Goal: Information Seeking & Learning: Learn about a topic

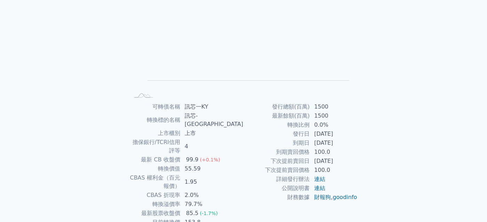
scroll to position [82, 0]
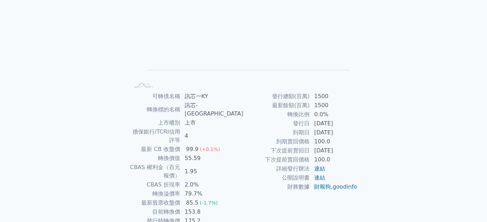
click at [398, 195] on div "可轉債列表 財務數據 可轉債列表 財務數據 登入／註冊 登入／註冊 可轉債列表 › 64511 訊芯一KY 64511 訊芯一KY 可轉債詳細資訊 Zoom …" at bounding box center [243, 91] width 487 height 347
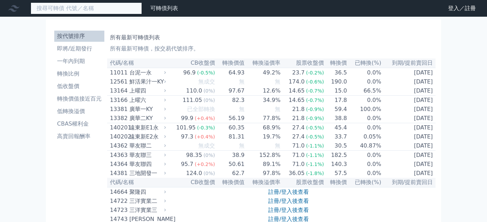
click at [95, 10] on input at bounding box center [86, 8] width 111 height 12
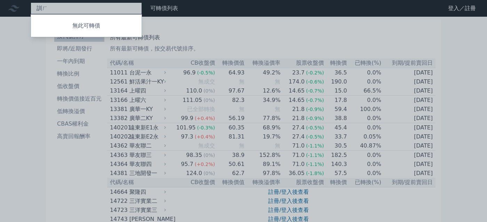
type input "訓"
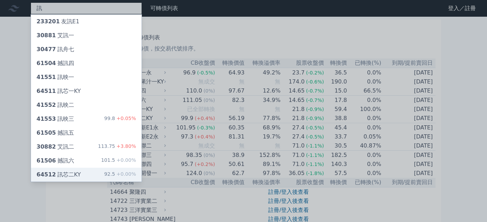
type input "訊"
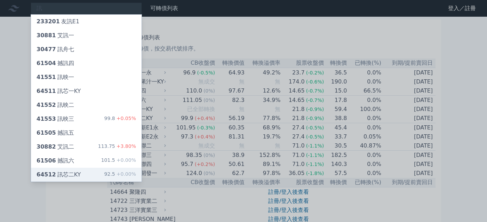
click at [80, 177] on div "64512 訊芯二KY 92.5 +0.00%" at bounding box center [86, 175] width 111 height 14
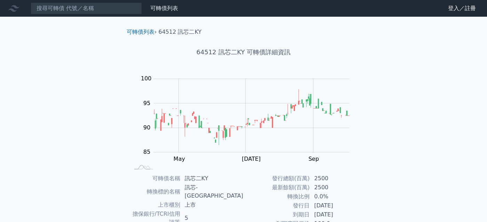
click at [416, 148] on div "可轉債列表 財務數據 可轉債列表 財務數據 登入／註冊 登入／註冊 可轉債列表 › 64512 訊芯二KY 64512 訊芯二KY 可轉債詳細資訊 Zoom …" at bounding box center [243, 173] width 487 height 347
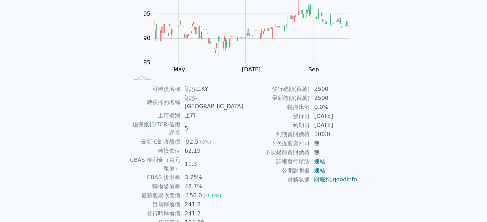
scroll to position [100, 0]
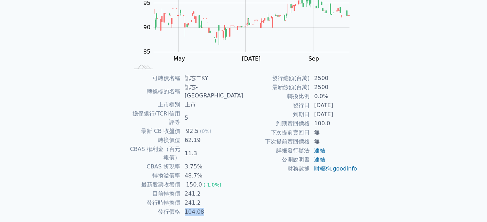
drag, startPoint x: 226, startPoint y: 187, endPoint x: 200, endPoint y: 188, distance: 26.5
click at [200, 207] on td "104.08" at bounding box center [212, 211] width 63 height 9
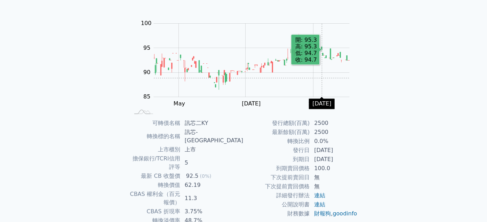
scroll to position [48, 0]
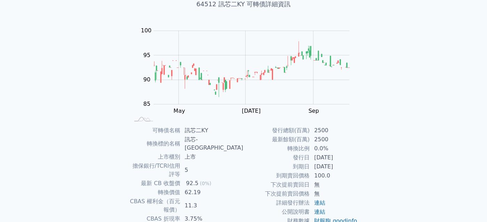
click at [246, 165] on td "到期日" at bounding box center [277, 166] width 66 height 9
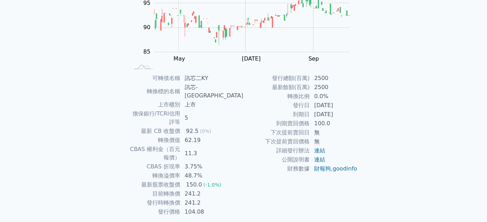
scroll to position [0, 0]
